Goal: Information Seeking & Learning: Learn about a topic

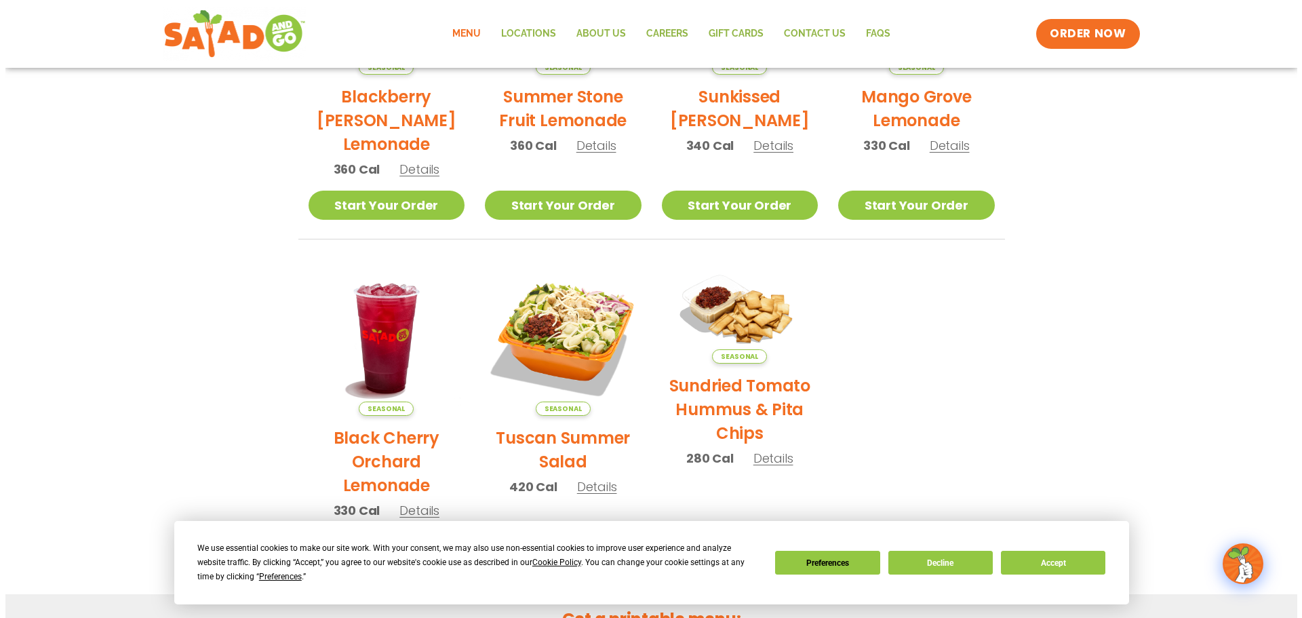
scroll to position [475, 0]
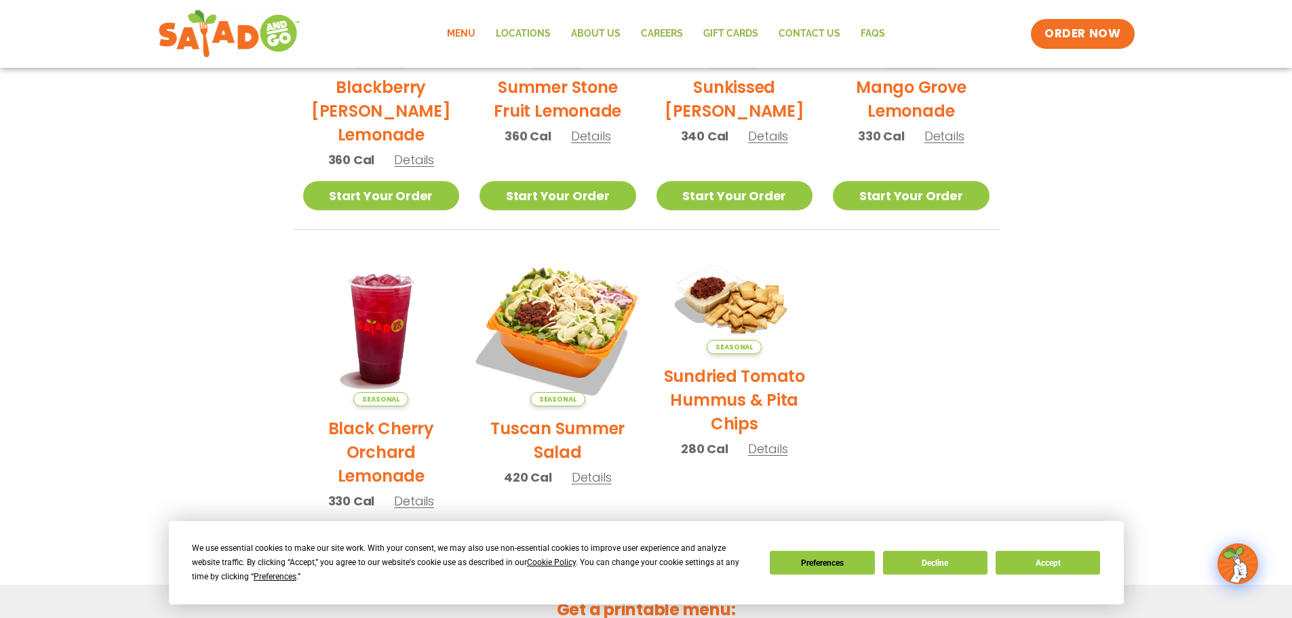
click at [577, 350] on img at bounding box center [558, 328] width 184 height 184
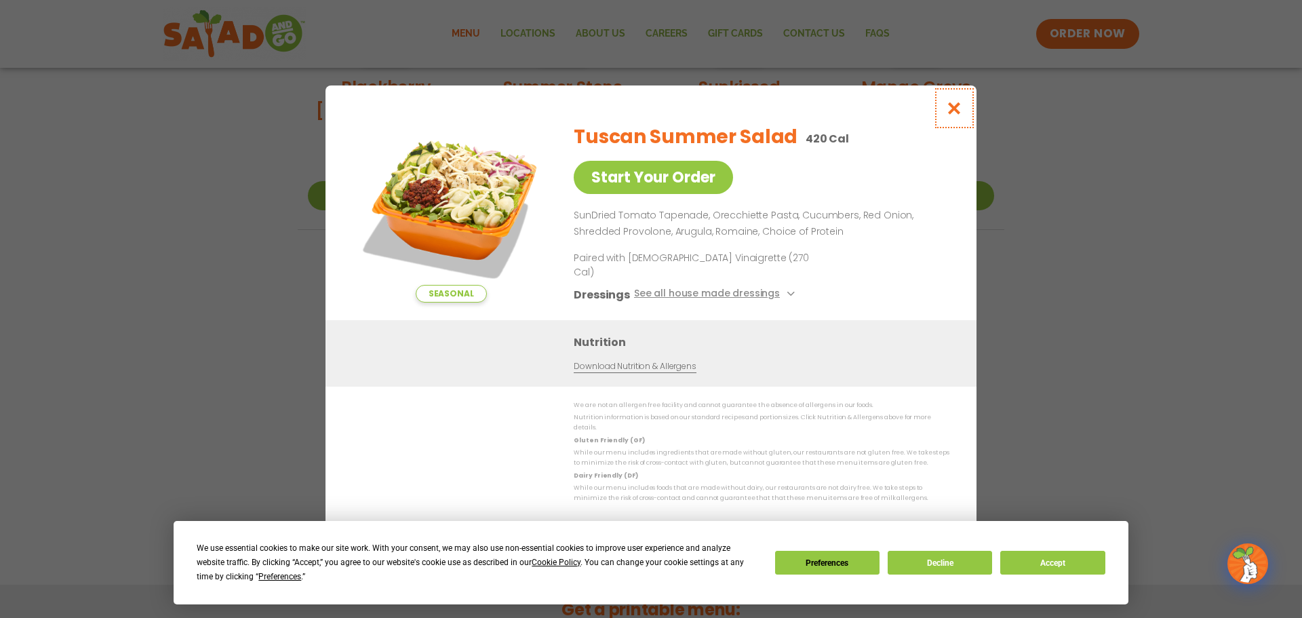
click at [950, 115] on icon "Close modal" at bounding box center [954, 108] width 17 height 14
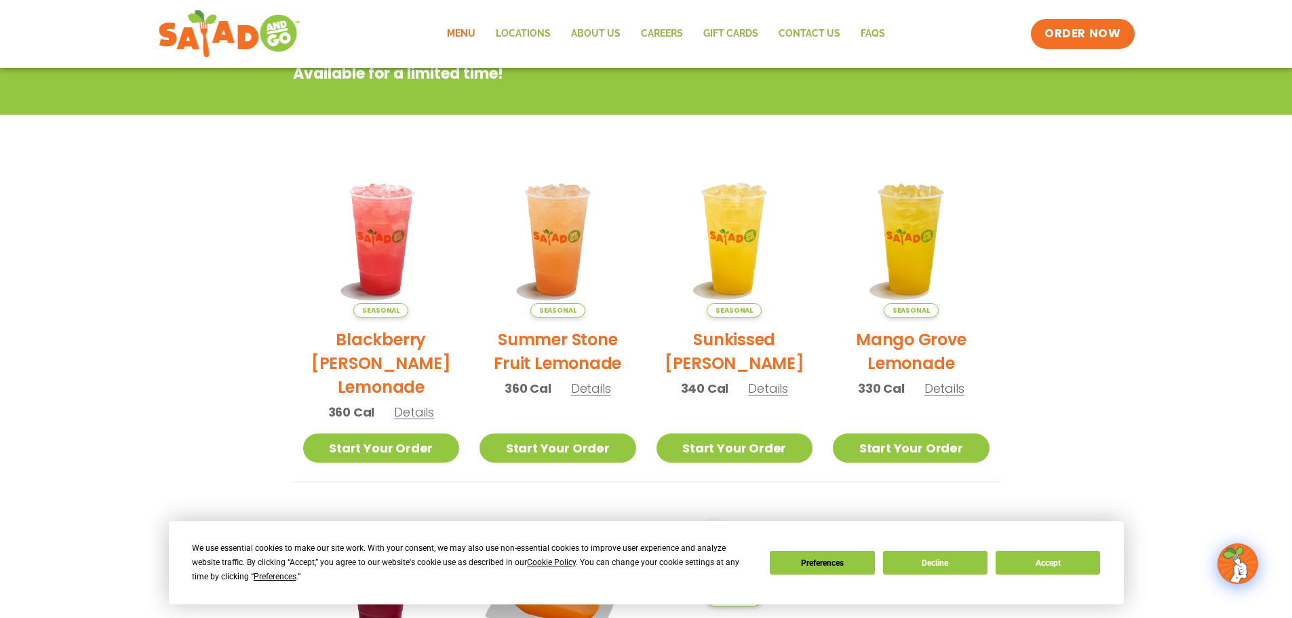
scroll to position [21, 0]
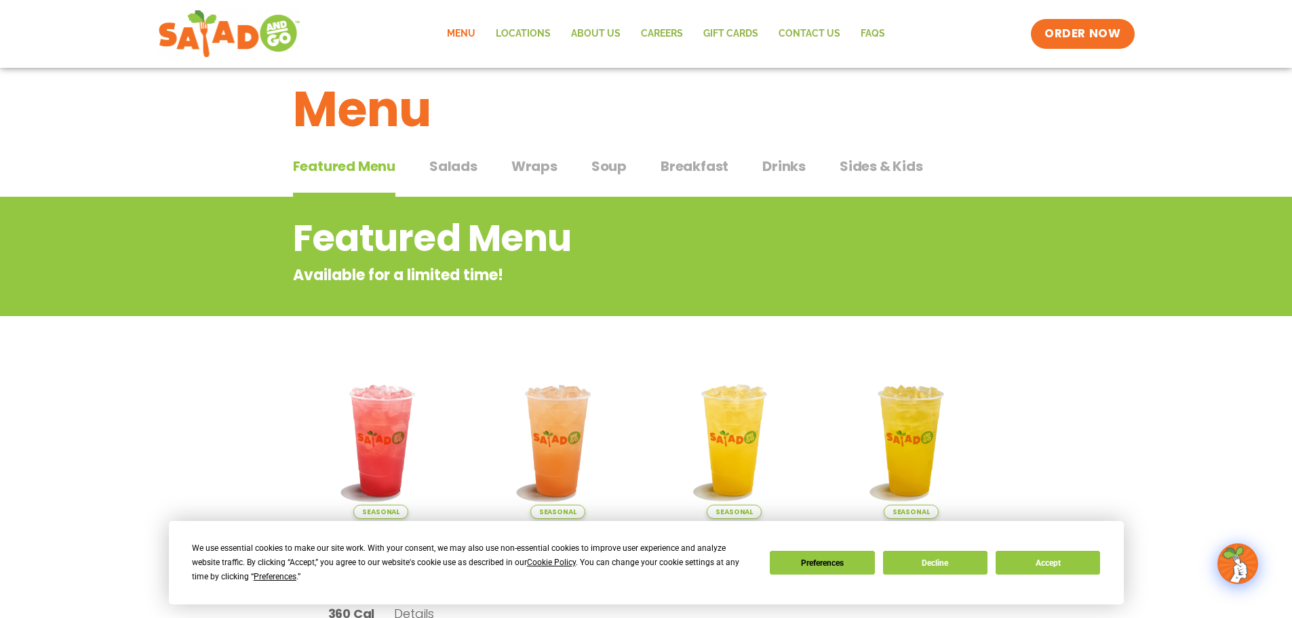
click at [518, 166] on span "Wraps" at bounding box center [534, 166] width 46 height 20
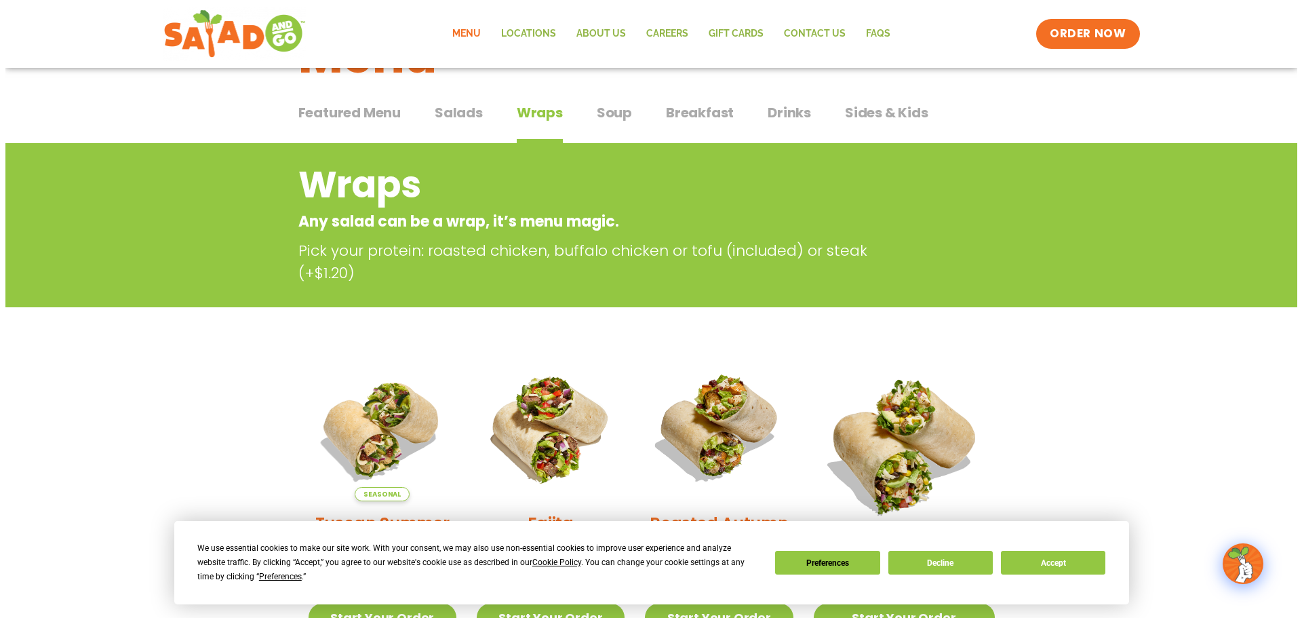
scroll to position [157, 0]
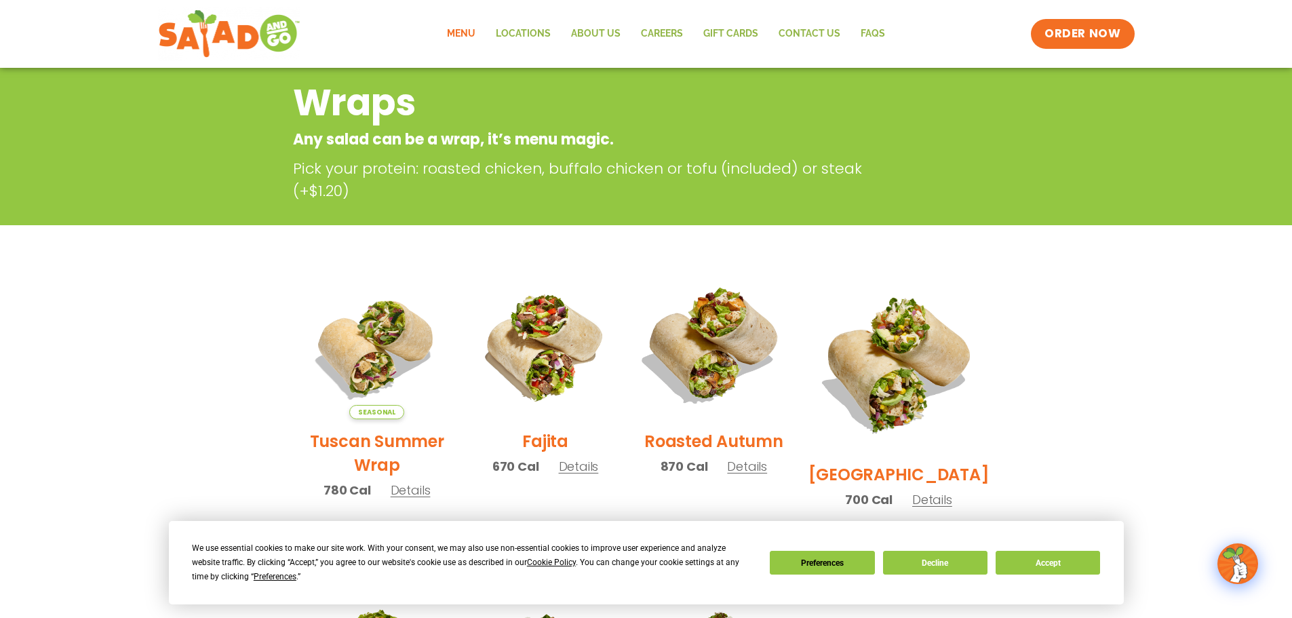
click at [734, 351] on img at bounding box center [714, 345] width 174 height 174
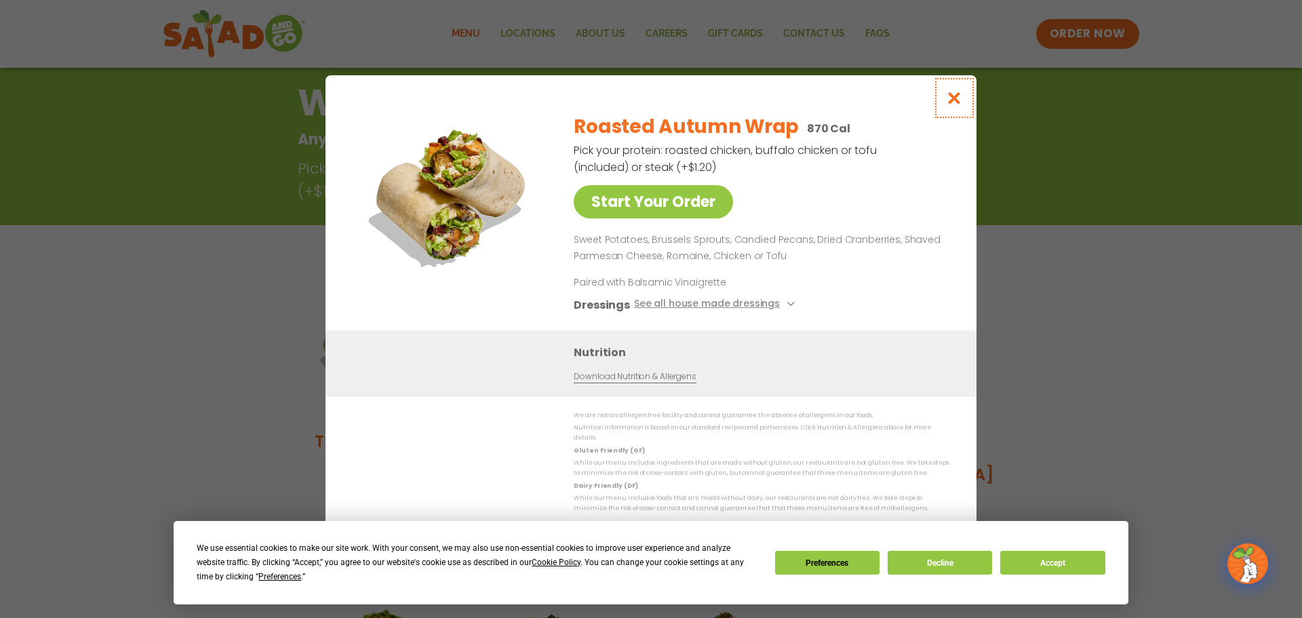
click at [958, 101] on icon "Close modal" at bounding box center [954, 98] width 17 height 14
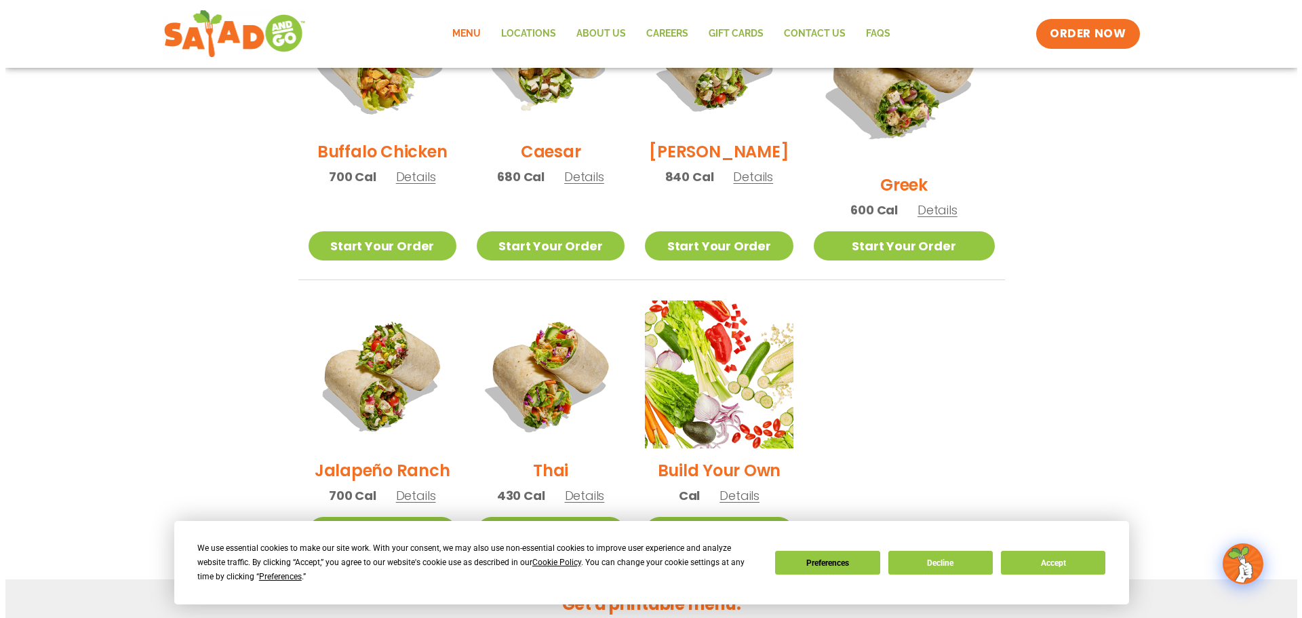
scroll to position [828, 0]
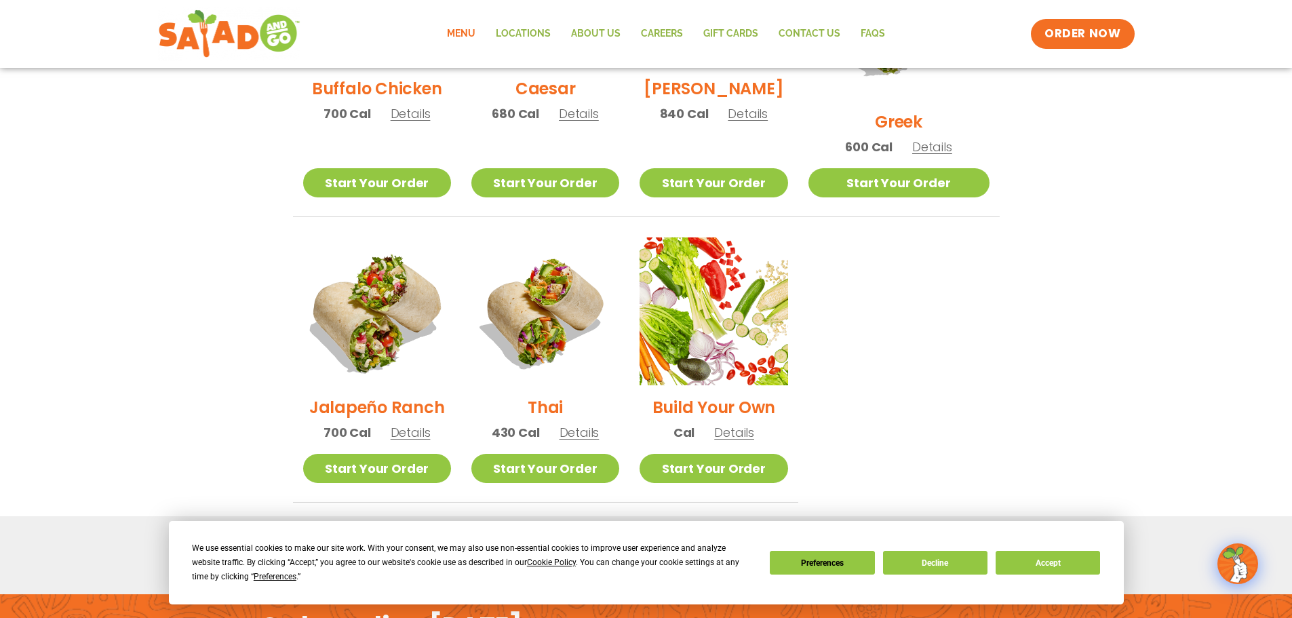
click at [382, 342] on img at bounding box center [377, 311] width 174 height 174
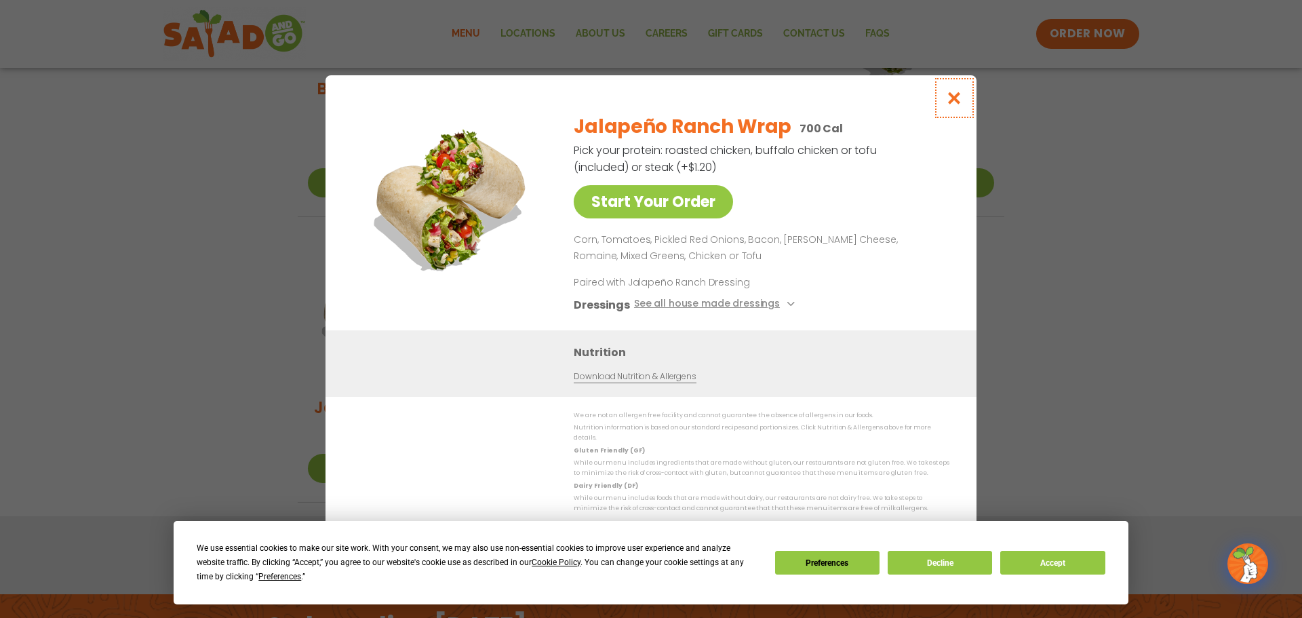
click at [962, 100] on icon "Close modal" at bounding box center [954, 98] width 17 height 14
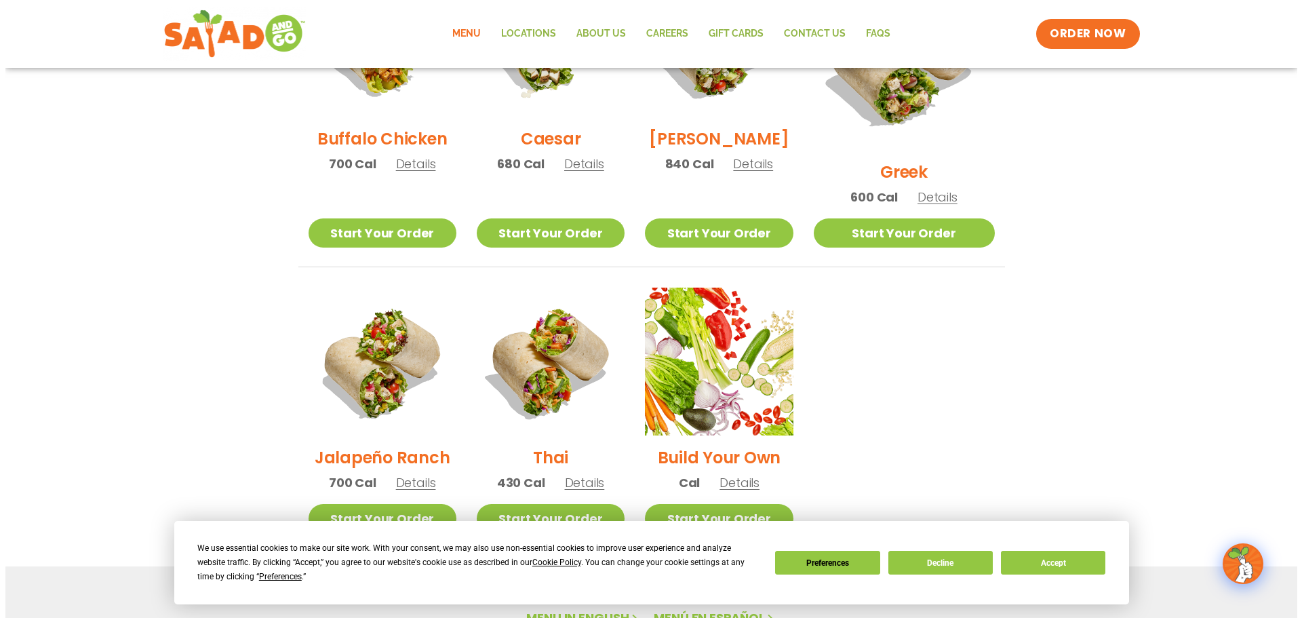
scroll to position [764, 0]
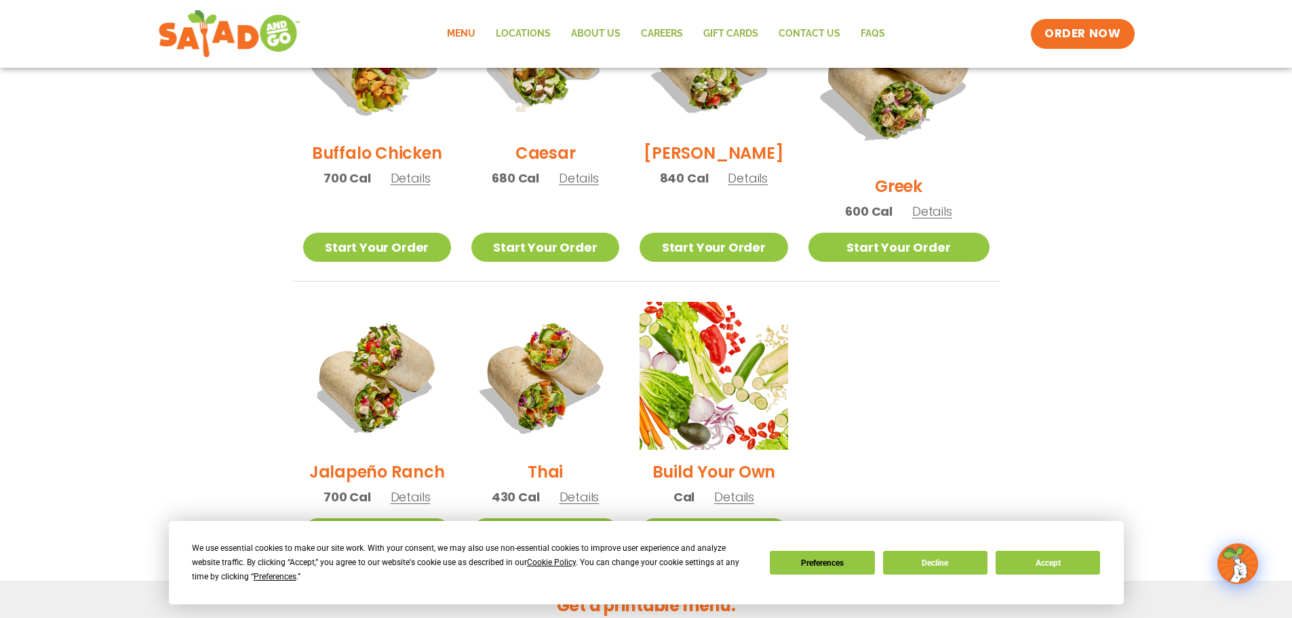
click at [365, 111] on img at bounding box center [377, 57] width 174 height 174
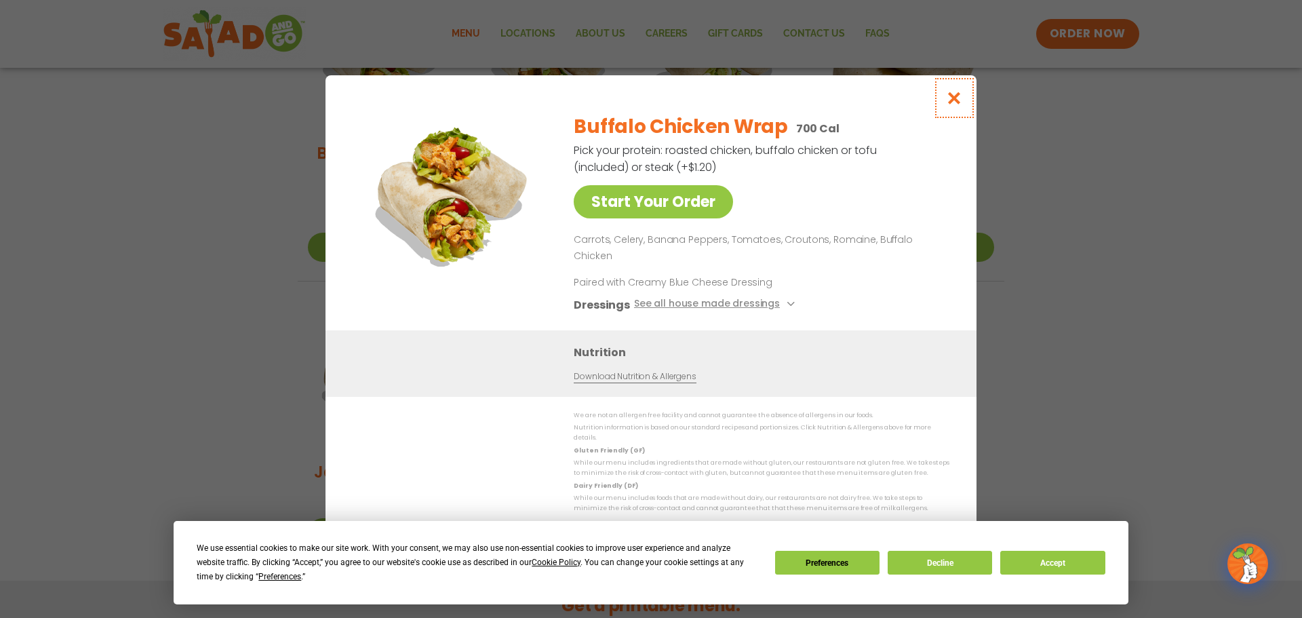
click at [963, 112] on button "Close modal" at bounding box center [954, 97] width 44 height 45
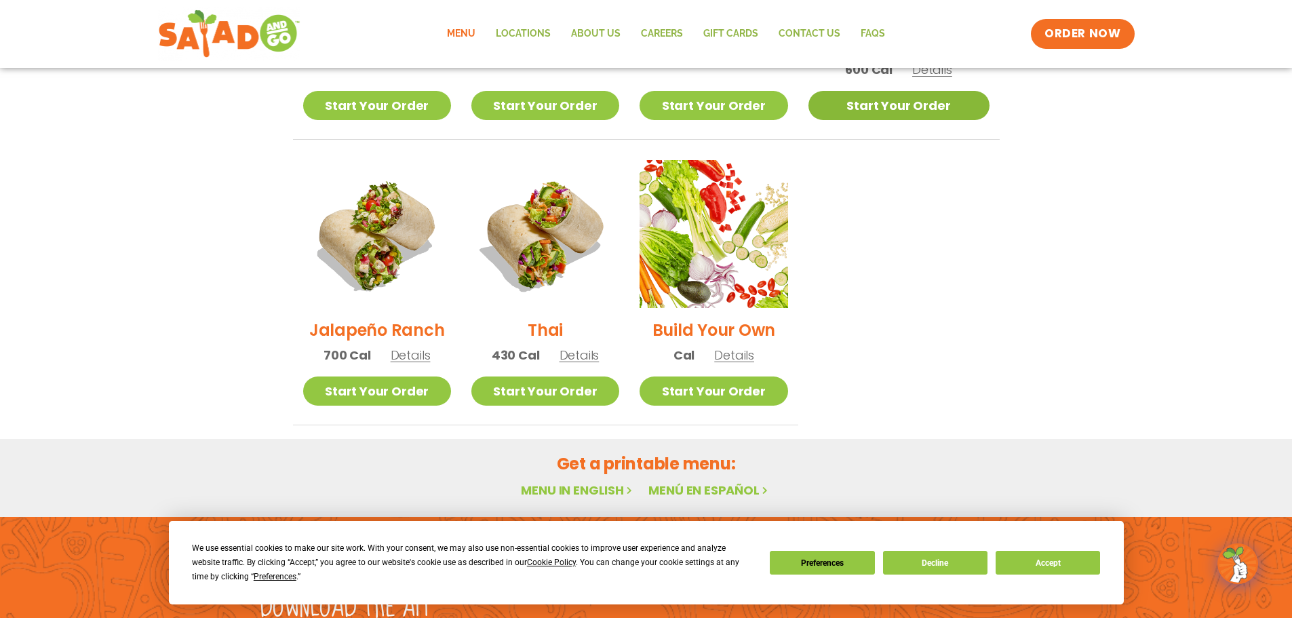
scroll to position [995, 0]
